Goal: Task Accomplishment & Management: Complete application form

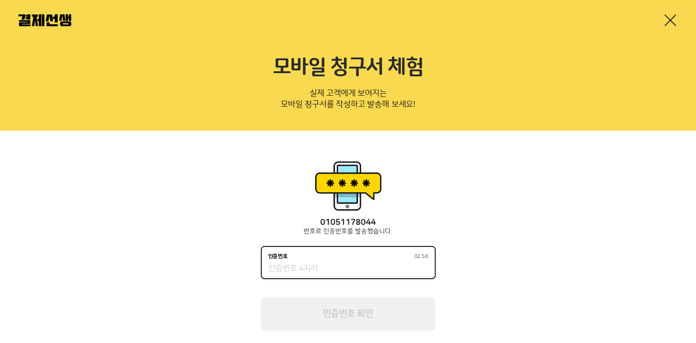
click at [354, 273] on input "인증번호 02:58" at bounding box center [348, 269] width 160 height 11
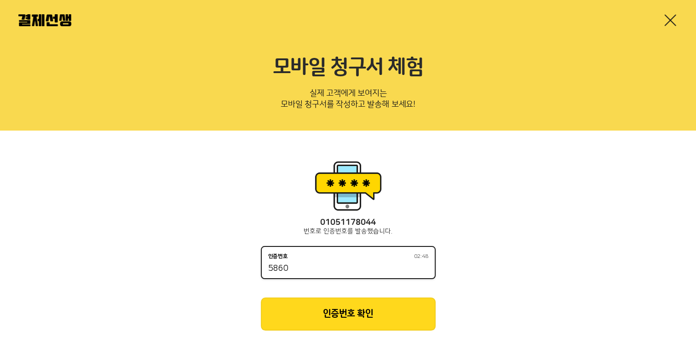
type input "5860"
click at [362, 315] on button "인증번호 확인" at bounding box center [348, 314] width 175 height 33
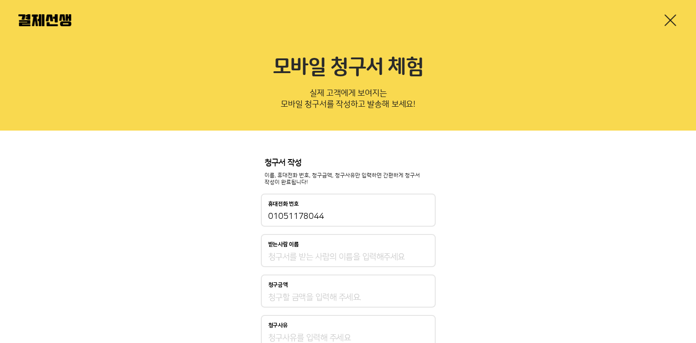
click at [366, 255] on input "받는사람 이름" at bounding box center [348, 257] width 160 height 11
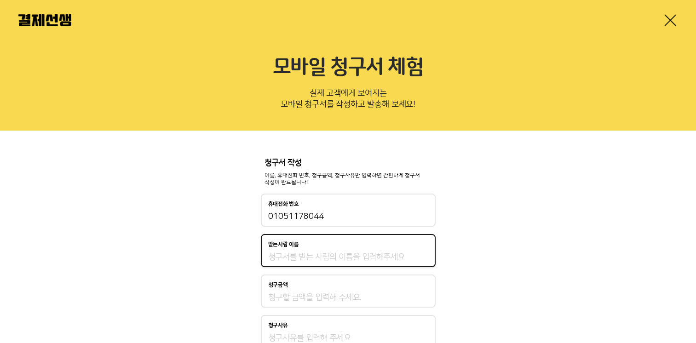
type input "[PERSON_NAME]"
click at [335, 292] on input "청구금액" at bounding box center [348, 297] width 160 height 11
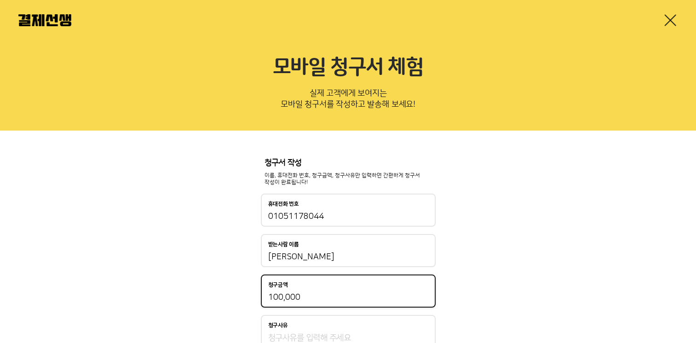
scroll to position [46, 0]
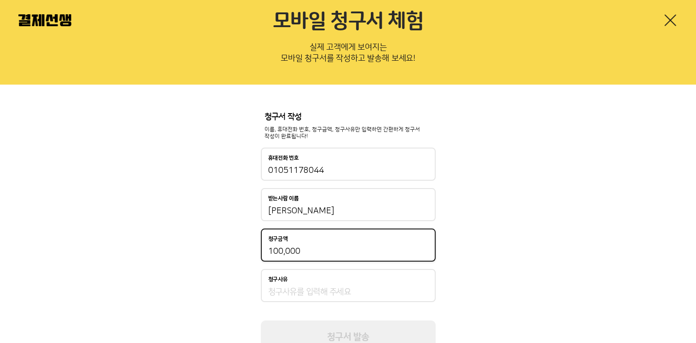
type input "100,000"
click at [335, 292] on input "청구사유" at bounding box center [348, 292] width 160 height 11
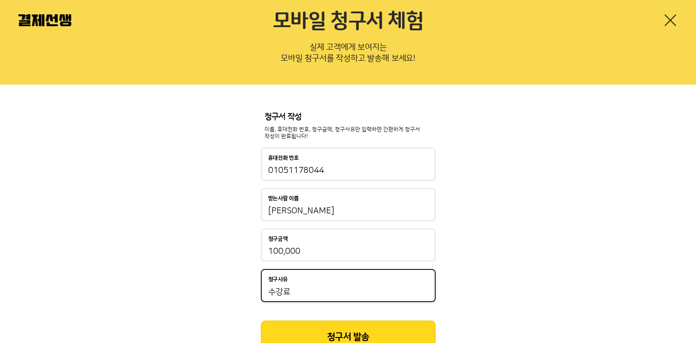
scroll to position [84, 0]
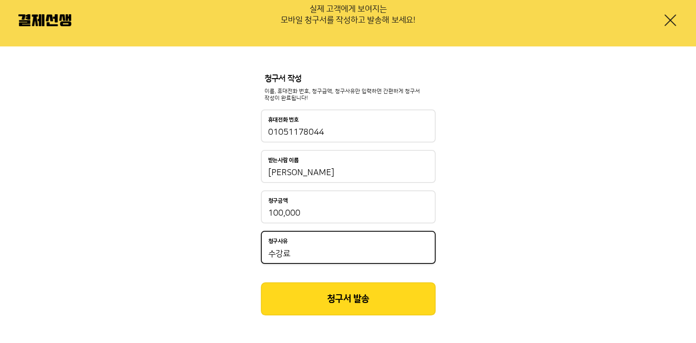
type input "수강료"
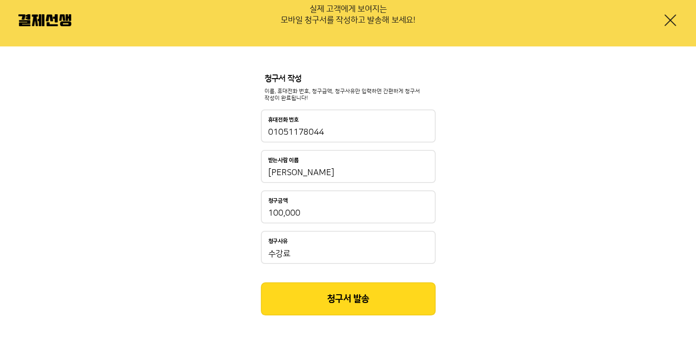
click at [335, 296] on button "청구서 발송" at bounding box center [348, 299] width 175 height 33
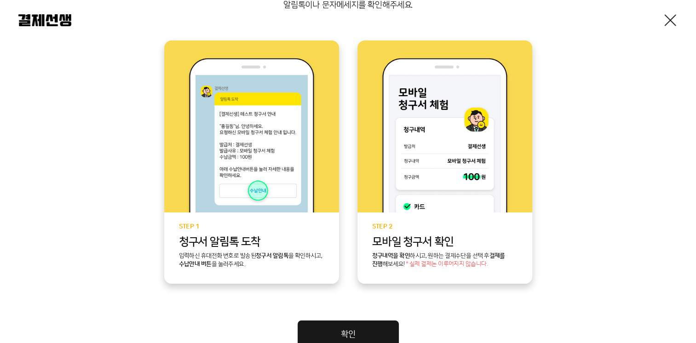
scroll to position [230, 0]
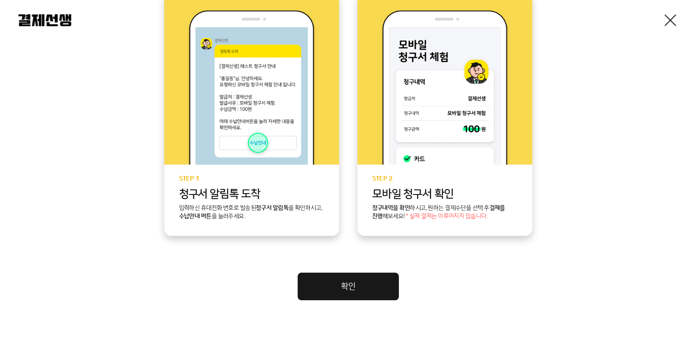
click at [360, 285] on link "확인" at bounding box center [348, 287] width 101 height 28
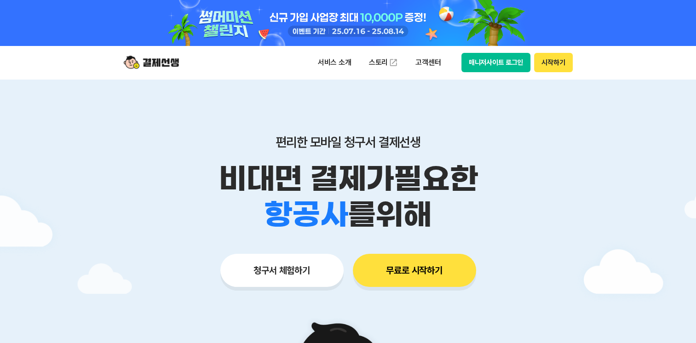
click at [491, 69] on button "매니저사이트 로그인" at bounding box center [496, 62] width 69 height 19
